Goal: Task Accomplishment & Management: Use online tool/utility

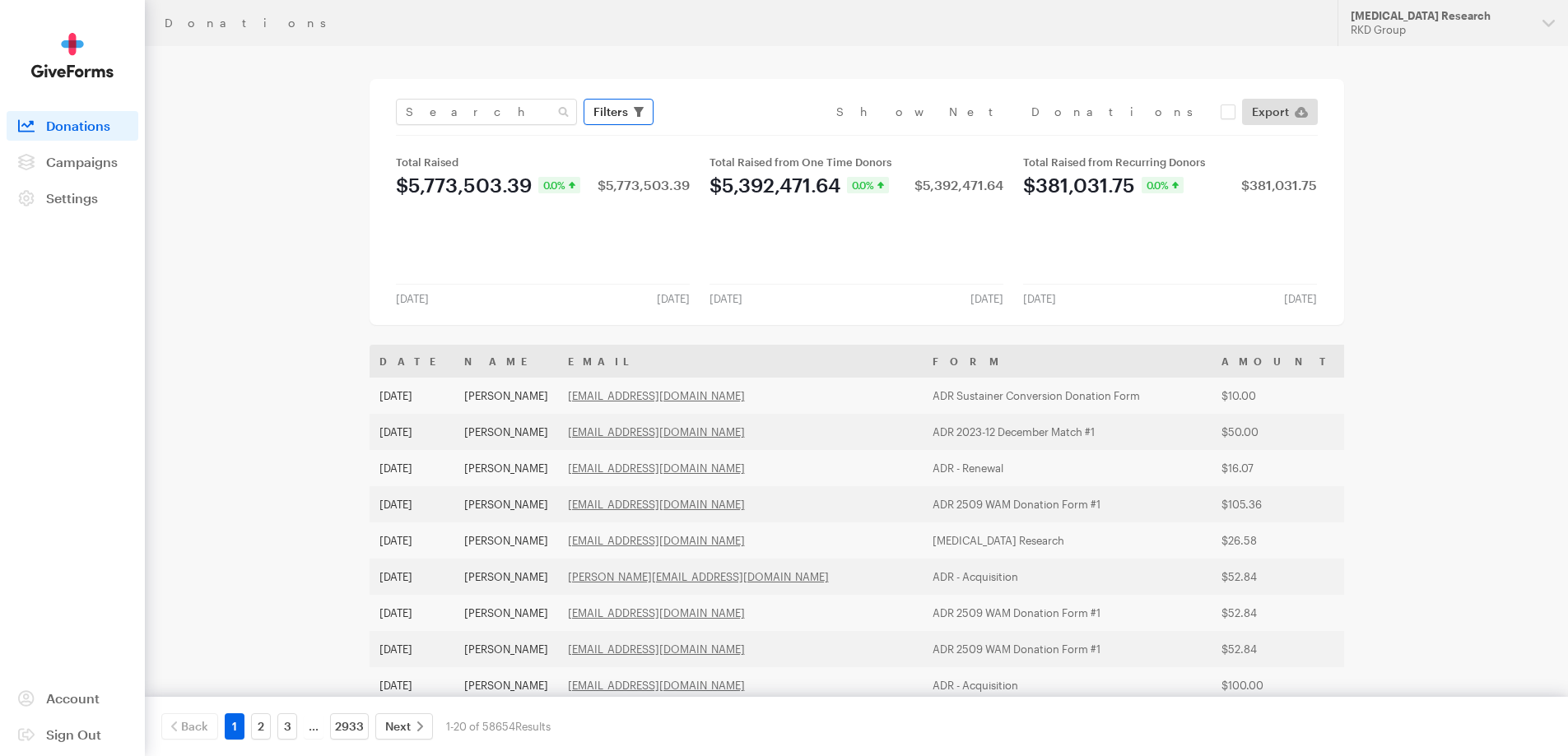
click at [600, 113] on span "Filters" at bounding box center [611, 112] width 34 height 20
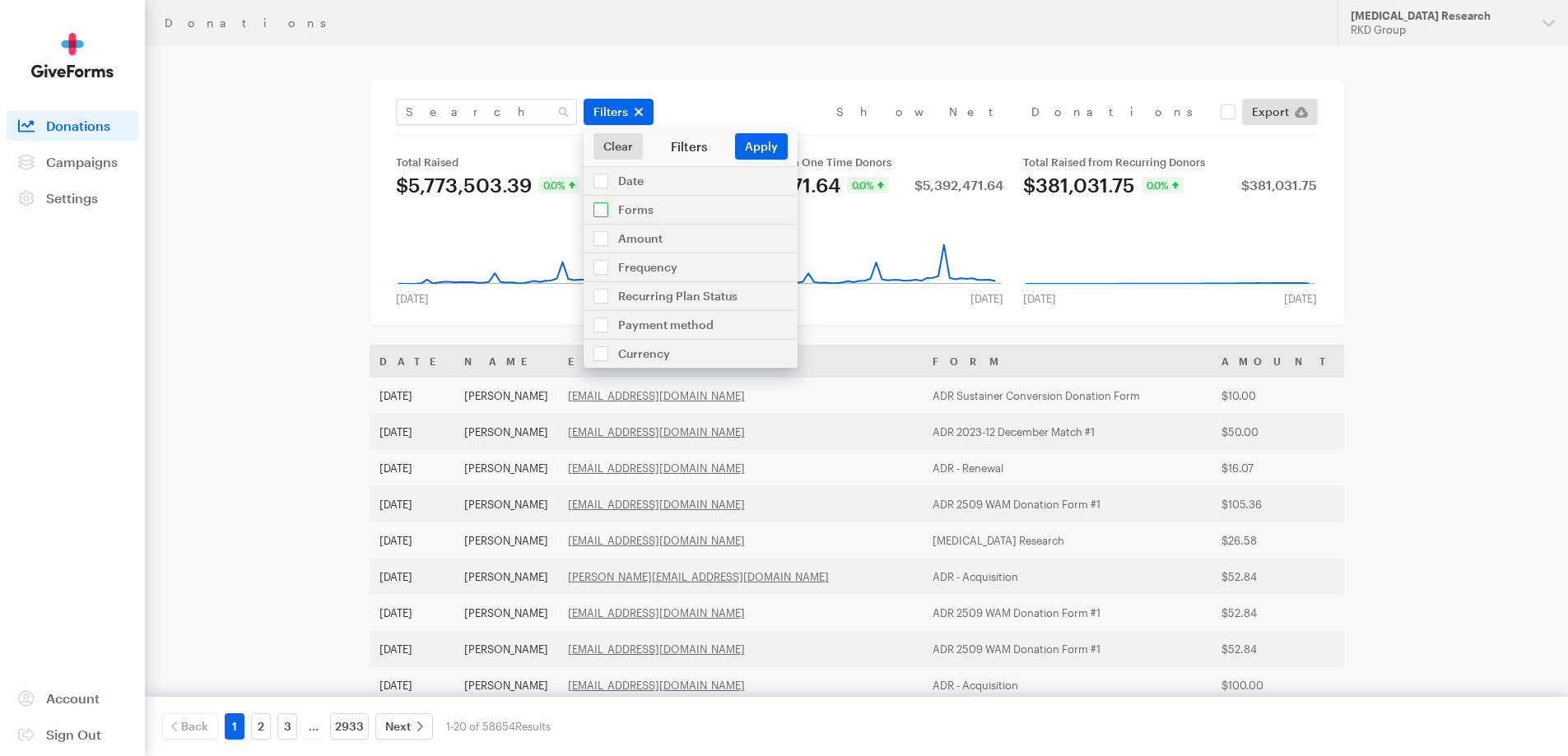
click at [658, 210] on input "checkbox" at bounding box center [690, 209] width 214 height 28
checkbox input "true"
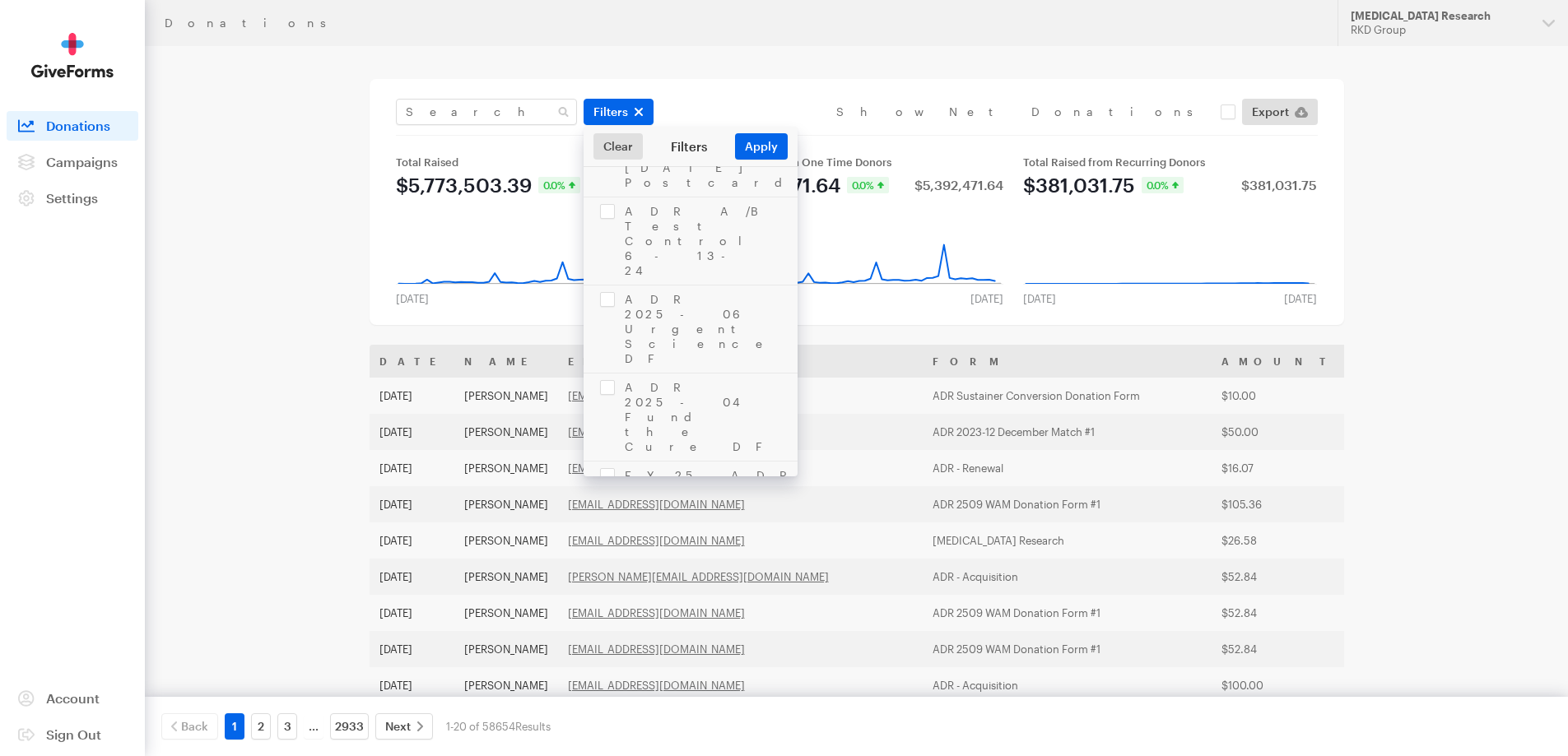
scroll to position [804, 0]
checkbox input "true"
click at [760, 140] on button "Apply" at bounding box center [761, 146] width 53 height 27
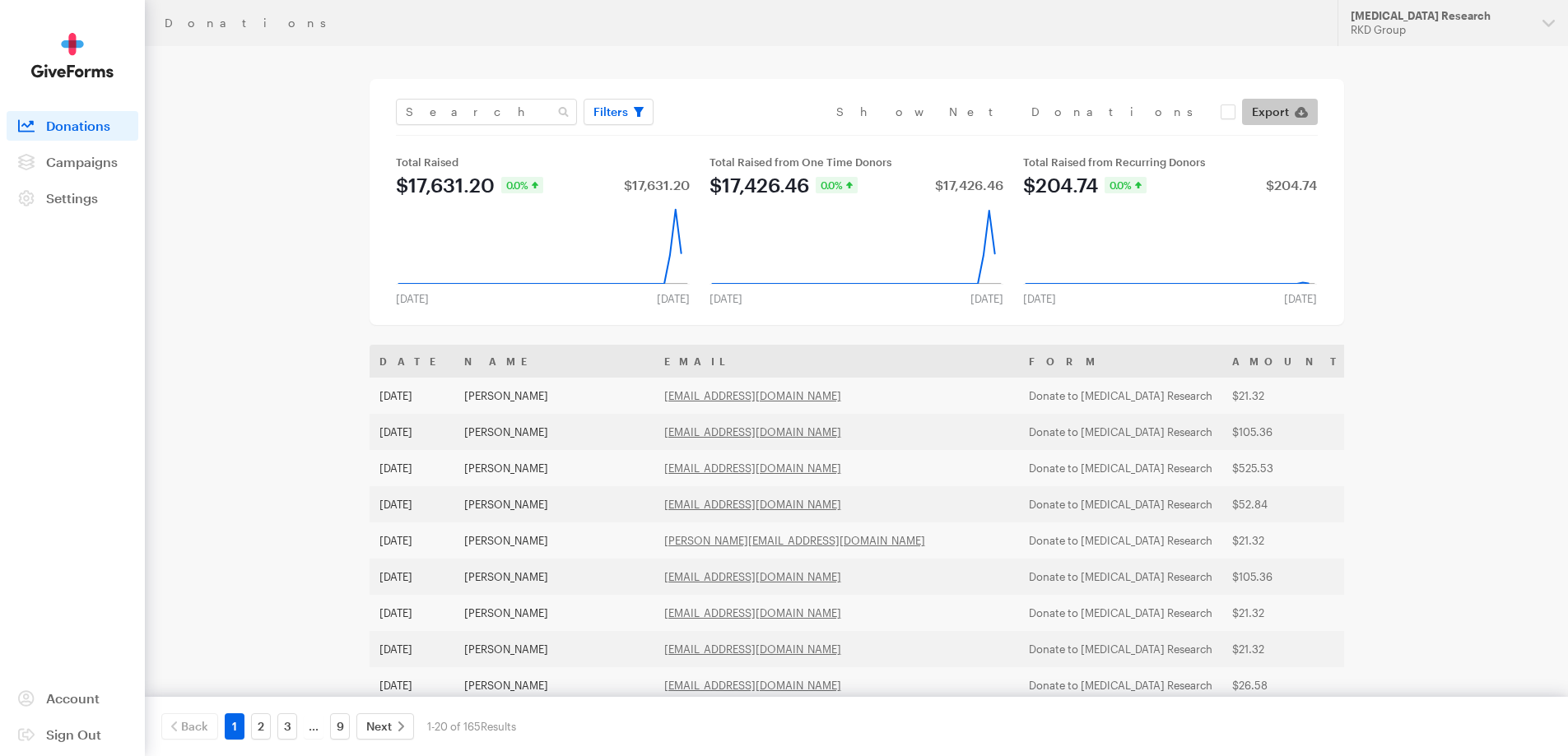
click at [1279, 112] on span "Export" at bounding box center [1270, 112] width 37 height 20
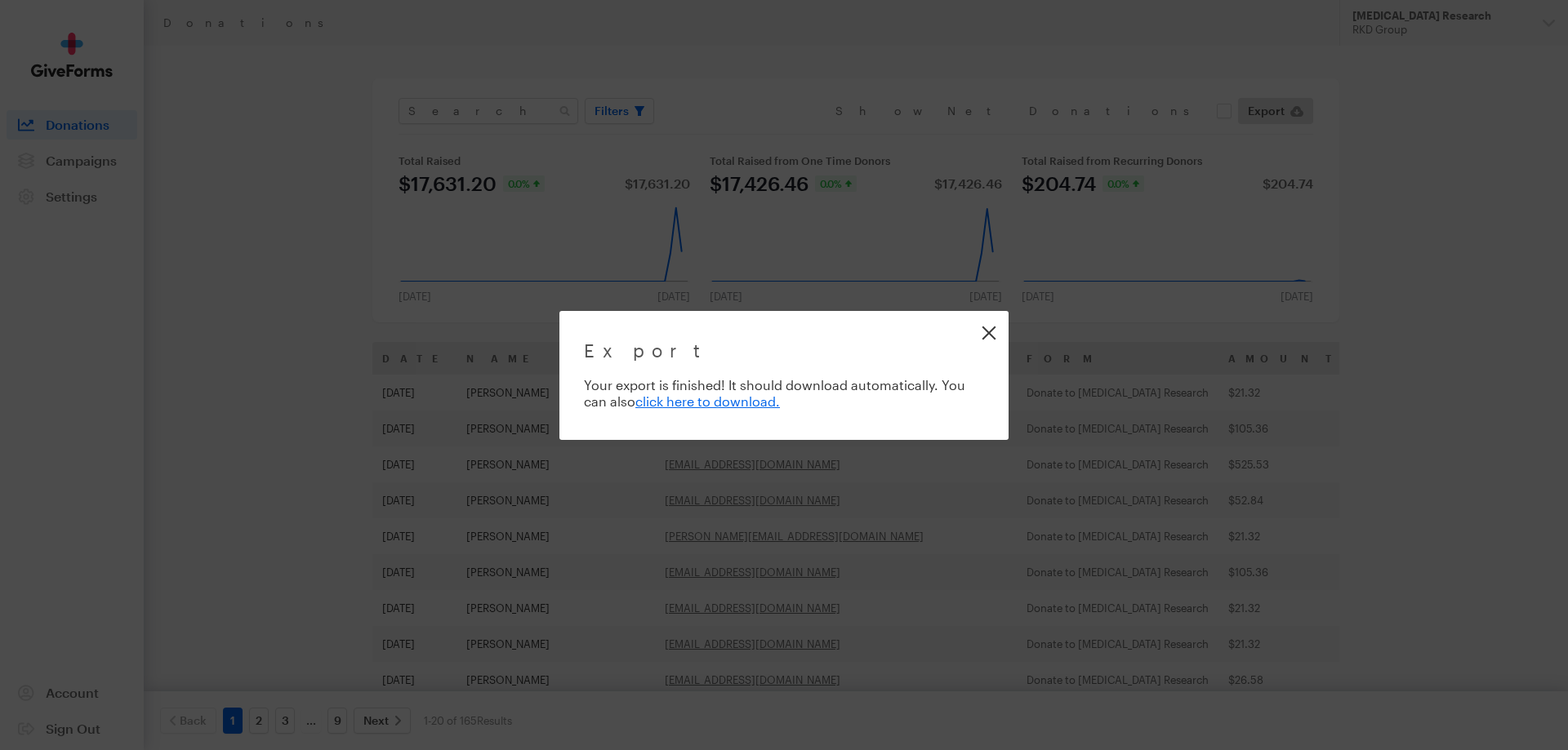
click at [987, 330] on link "Close" at bounding box center [988, 332] width 37 height 37
